Goal: Navigation & Orientation: Find specific page/section

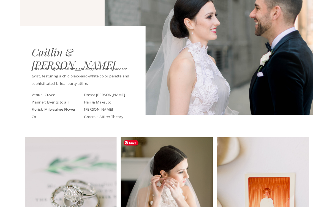
scroll to position [124, 0]
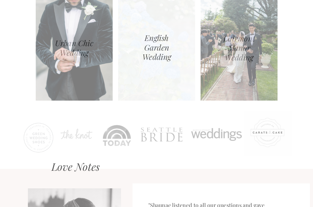
scroll to position [629, 0]
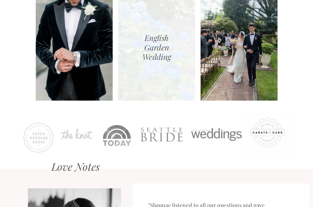
click at [145, 84] on div at bounding box center [156, 47] width 77 height 107
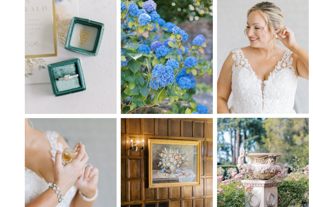
scroll to position [273, 0]
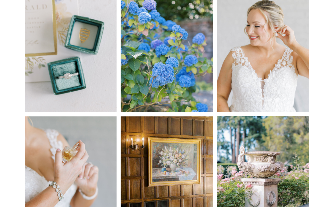
click at [158, 79] on img at bounding box center [167, 51] width 92 height 122
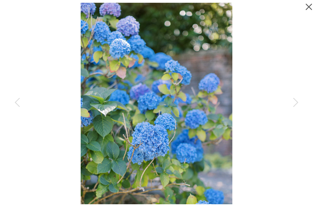
drag, startPoint x: 185, startPoint y: 84, endPoint x: 203, endPoint y: 2, distance: 84.5
